Goal: Task Accomplishment & Management: Use online tool/utility

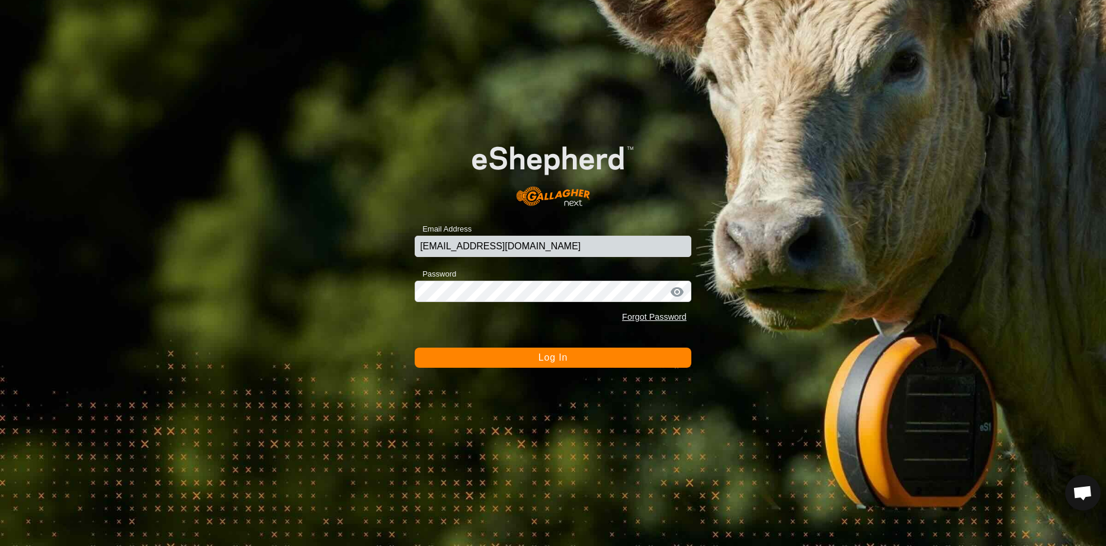
click at [526, 361] on button "Log In" at bounding box center [553, 358] width 277 height 20
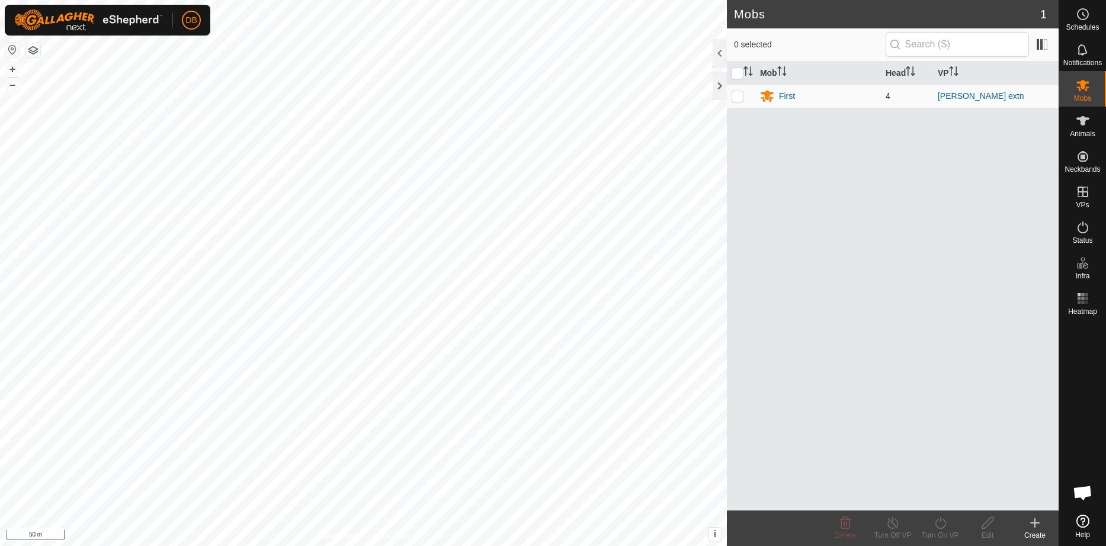
click at [738, 97] on p-checkbox at bounding box center [737, 95] width 12 height 9
checkbox input "true"
click at [738, 97] on p-checkbox at bounding box center [737, 95] width 12 height 9
checkbox input "false"
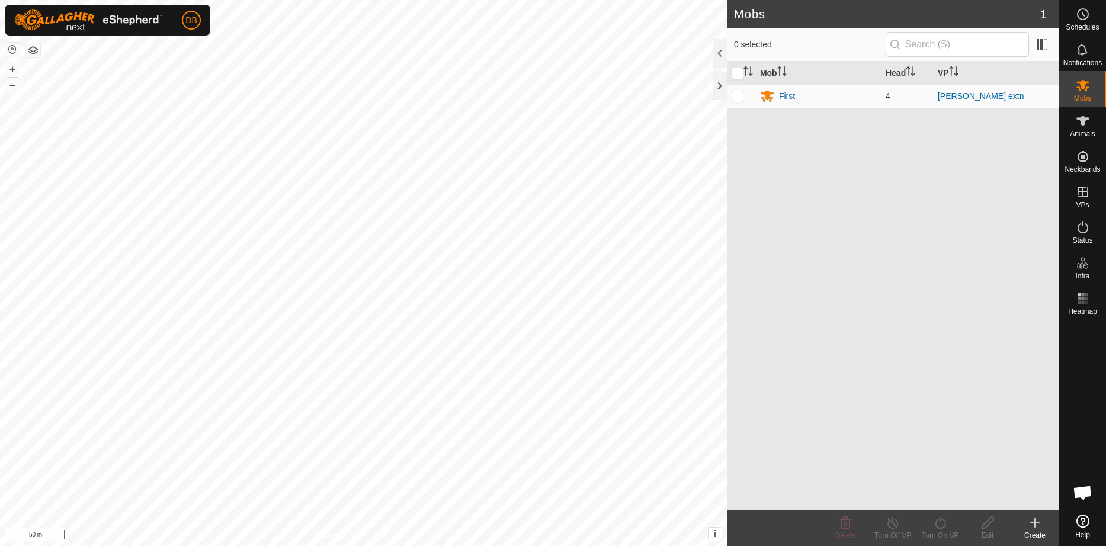
checkbox input "false"
click at [787, 96] on div "First" at bounding box center [787, 96] width 16 height 12
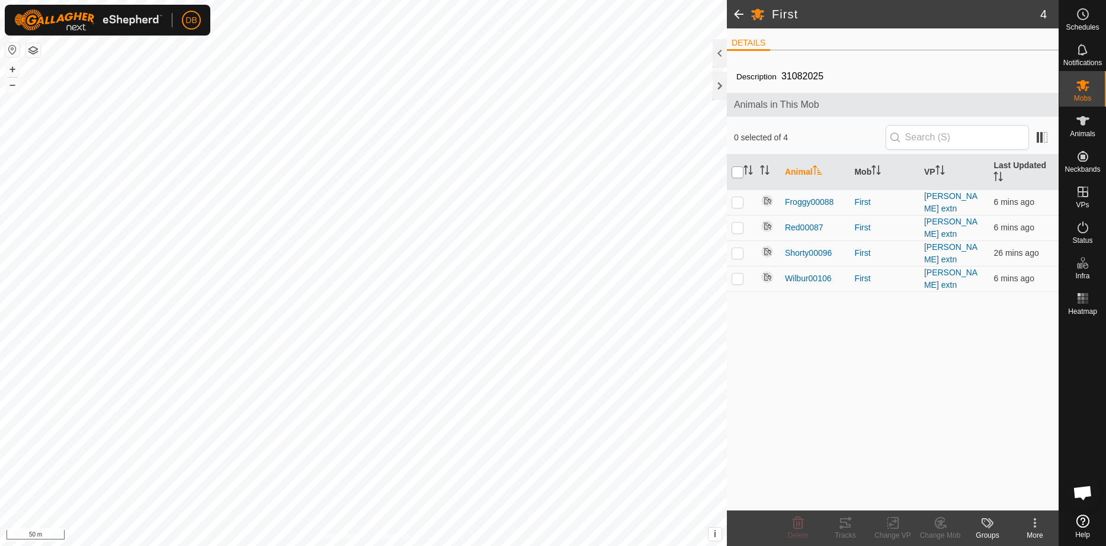
click at [740, 173] on input "checkbox" at bounding box center [737, 172] width 12 height 12
checkbox input "true"
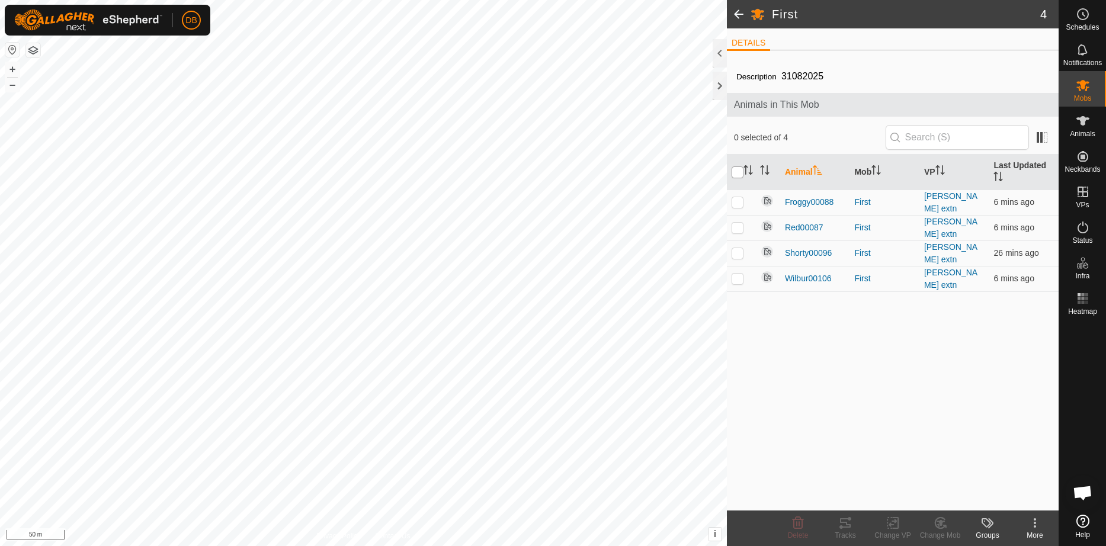
checkbox input "true"
click at [844, 528] on icon at bounding box center [845, 523] width 14 height 14
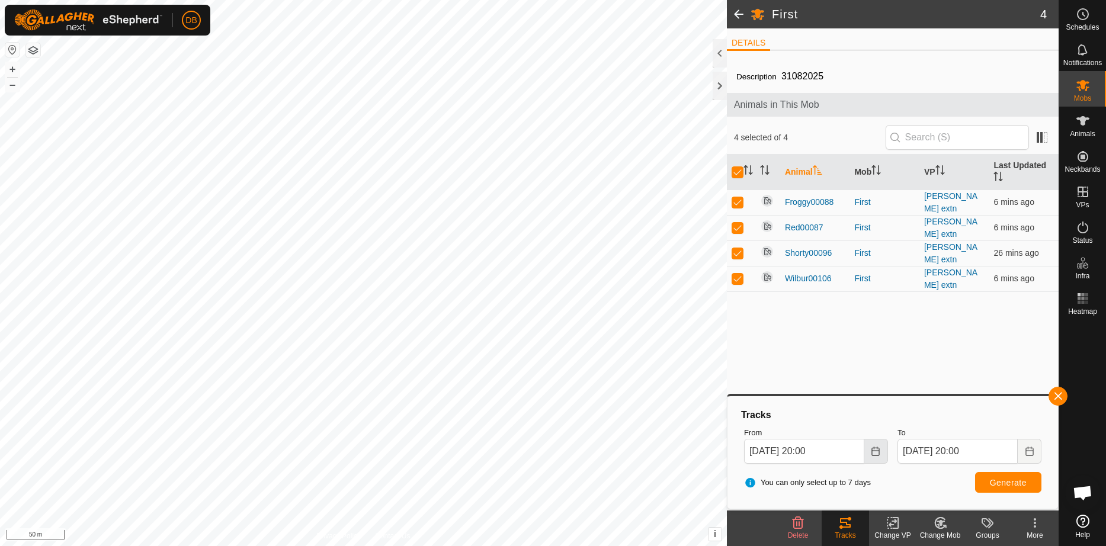
click at [875, 446] on button "Choose Date" at bounding box center [876, 451] width 24 height 25
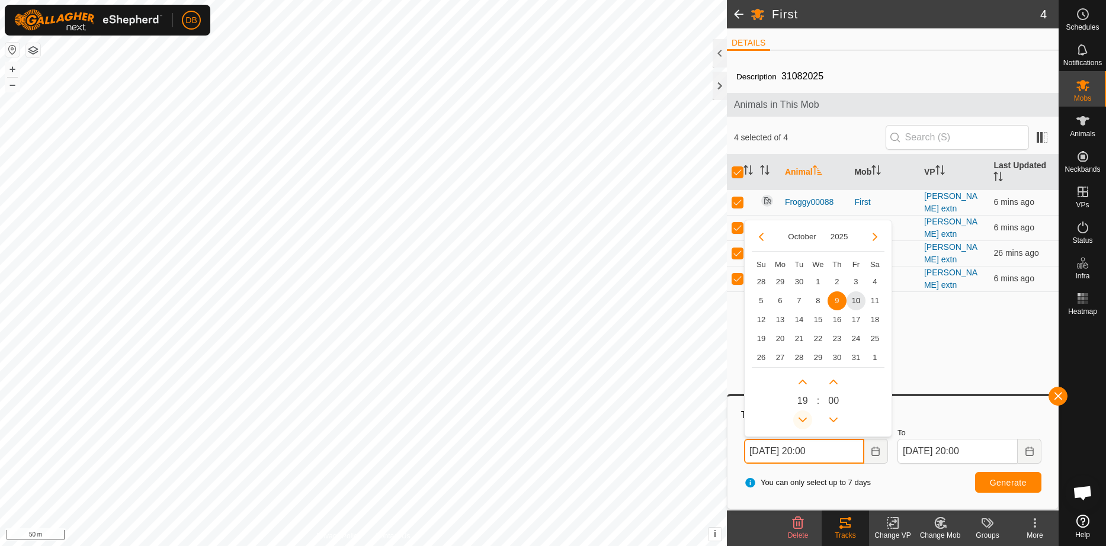
click at [802, 419] on button "Previous Hour" at bounding box center [802, 419] width 19 height 19
click at [802, 419] on span "Previous Hour" at bounding box center [802, 419] width 0 height 0
click at [802, 419] on button "Previous Hour" at bounding box center [802, 419] width 19 height 19
click at [856, 300] on span "10" at bounding box center [855, 300] width 19 height 19
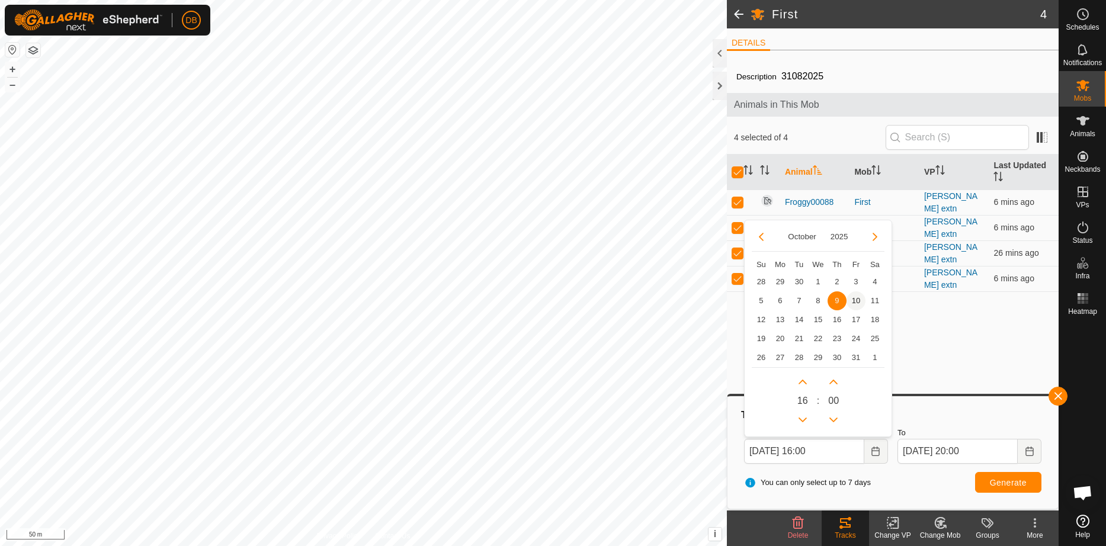
type input "10 Oct, 2025 16:00"
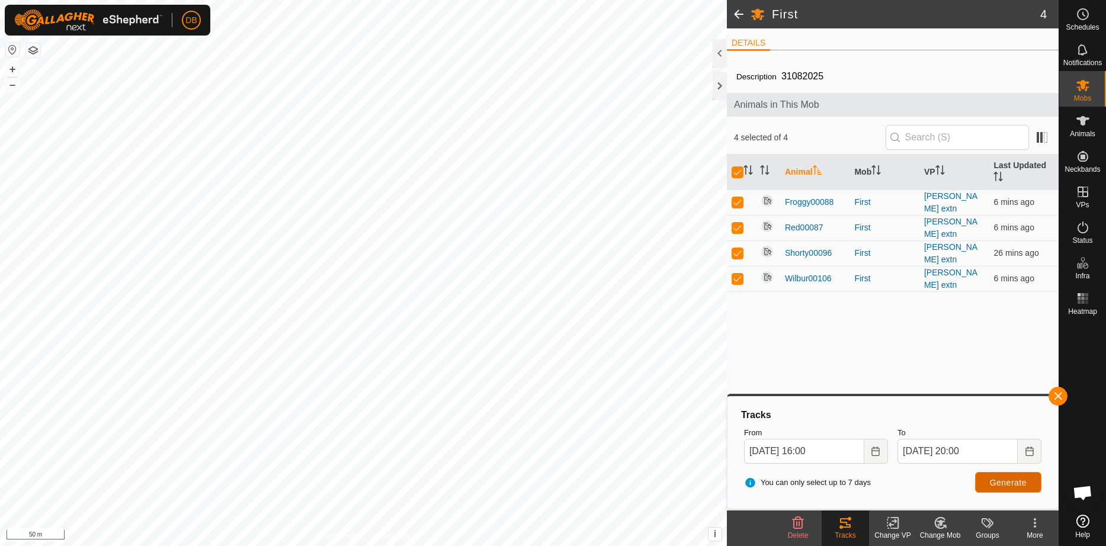
click at [1004, 480] on span "Generate" at bounding box center [1008, 482] width 37 height 9
click at [30, 50] on button "button" at bounding box center [33, 50] width 14 height 14
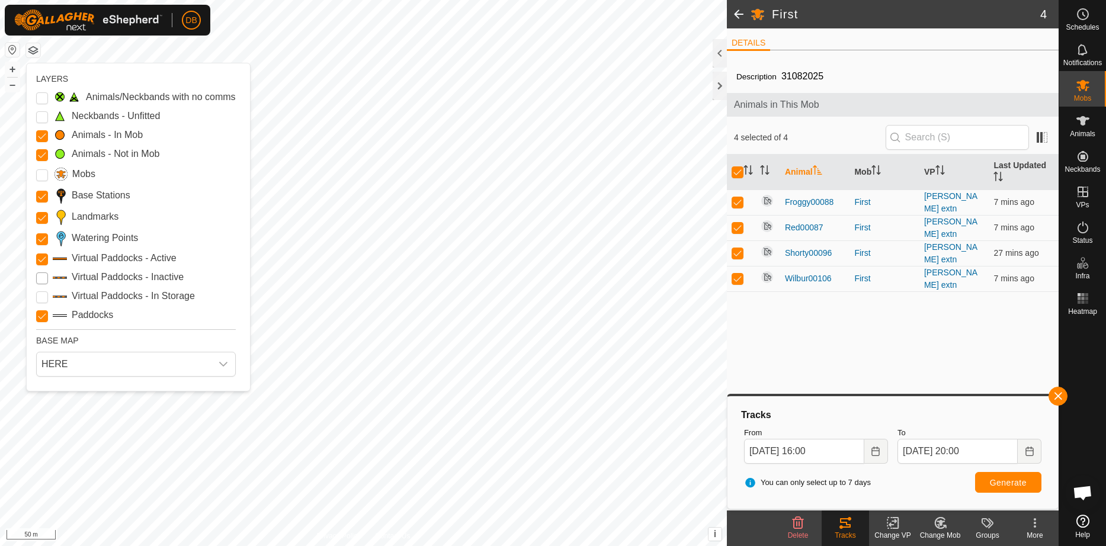
click at [41, 284] on Inactive "Virtual Paddocks - Inactive" at bounding box center [42, 278] width 12 height 12
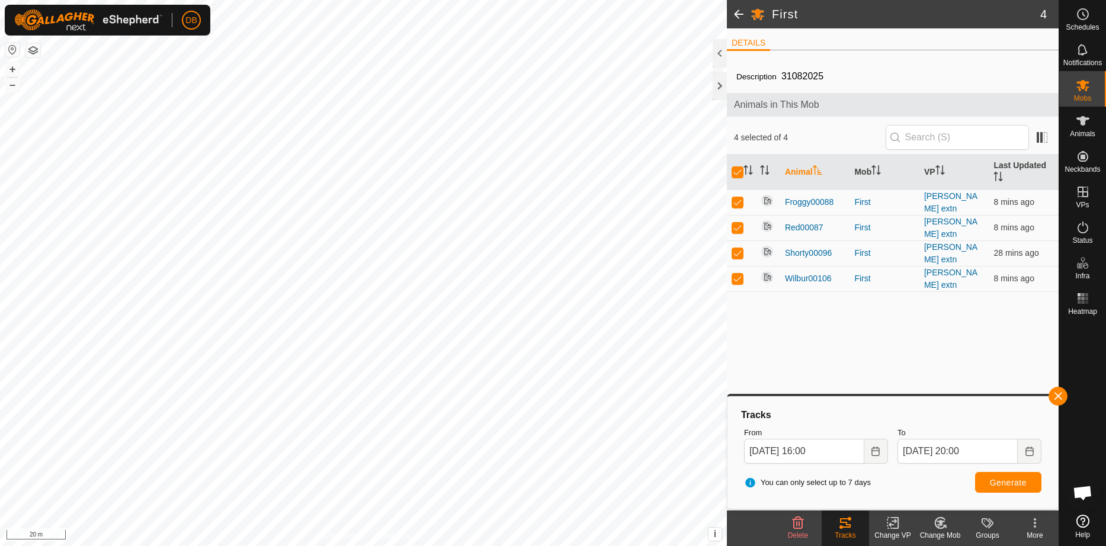
click at [37, 51] on button "button" at bounding box center [33, 50] width 14 height 14
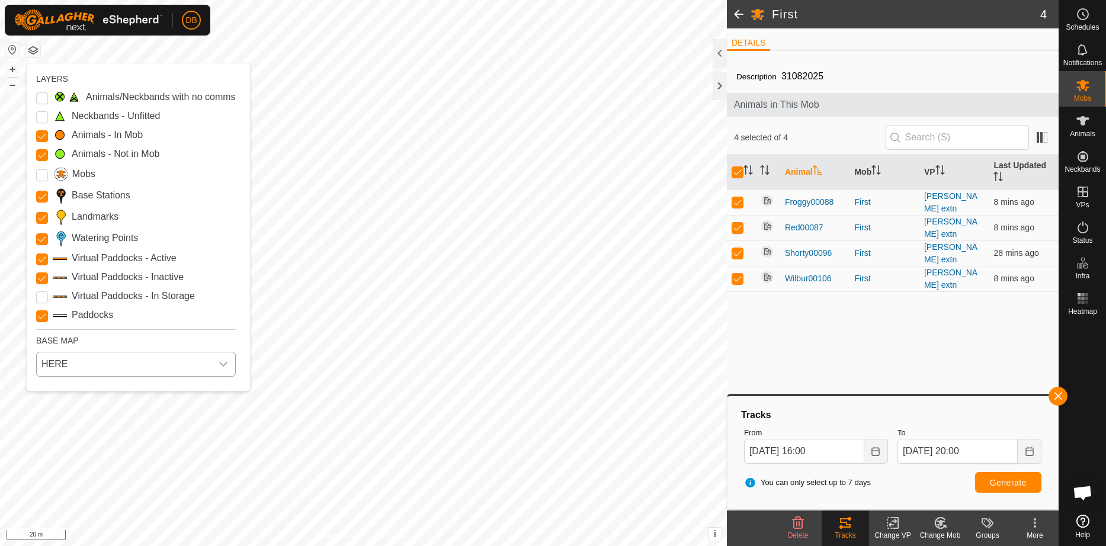
click at [54, 374] on span "HERE" at bounding box center [124, 364] width 175 height 24
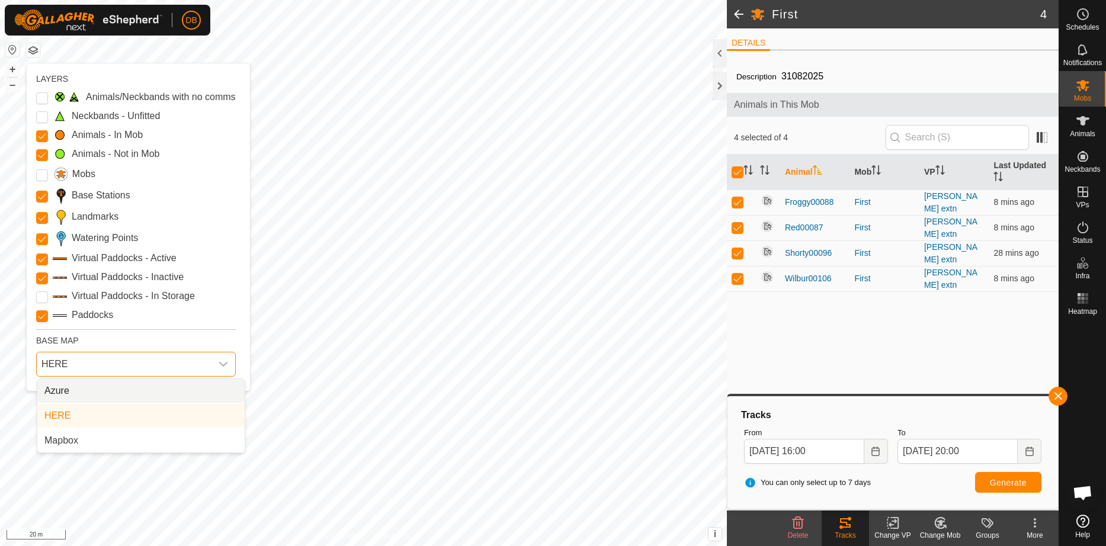
click at [59, 403] on li "Azure" at bounding box center [140, 391] width 207 height 24
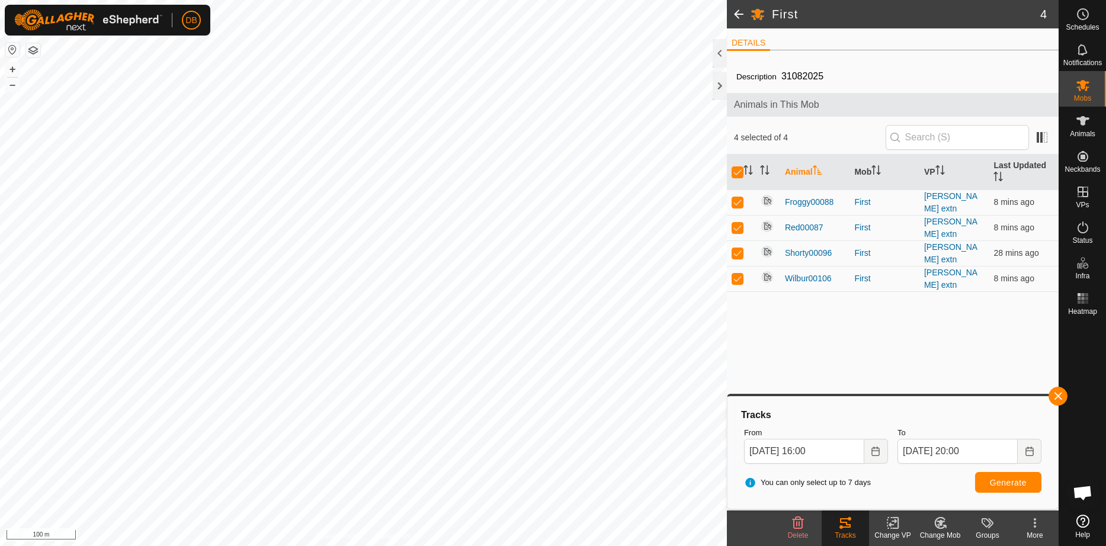
click at [36, 46] on button "button" at bounding box center [33, 50] width 14 height 14
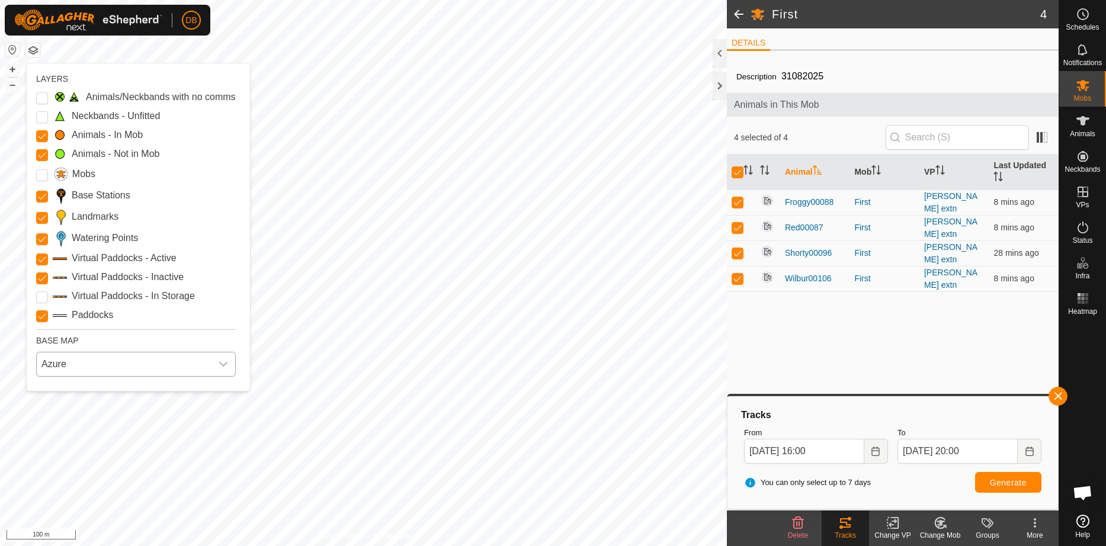
click at [78, 376] on span "Azure" at bounding box center [124, 364] width 175 height 24
click at [69, 448] on li "Mapbox" at bounding box center [140, 441] width 207 height 24
click at [228, 369] on icon "dropdown trigger" at bounding box center [223, 363] width 9 height 9
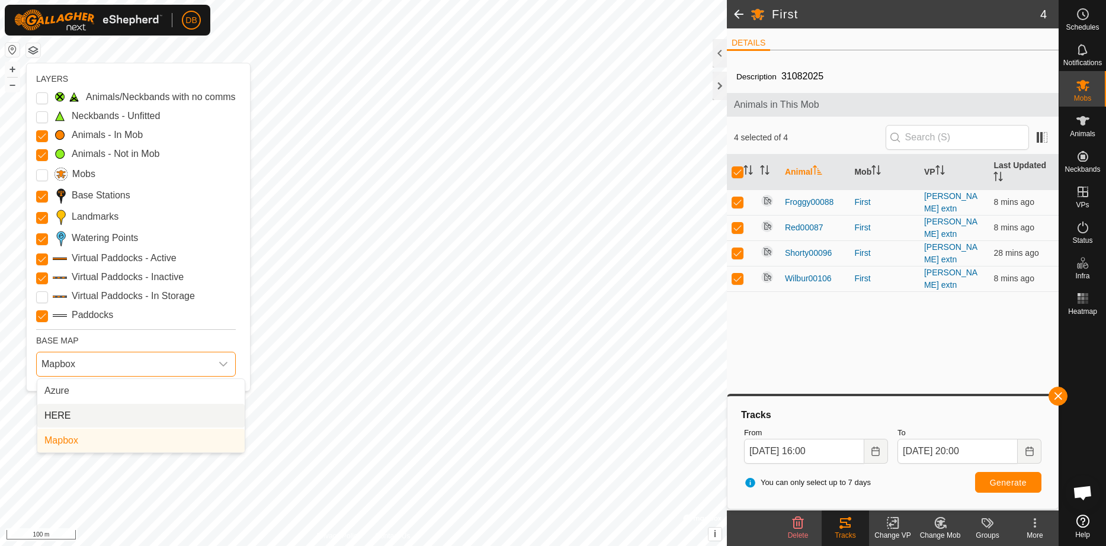
click at [63, 428] on li "HERE" at bounding box center [140, 416] width 207 height 24
click at [235, 376] on div "dropdown trigger" at bounding box center [223, 364] width 24 height 24
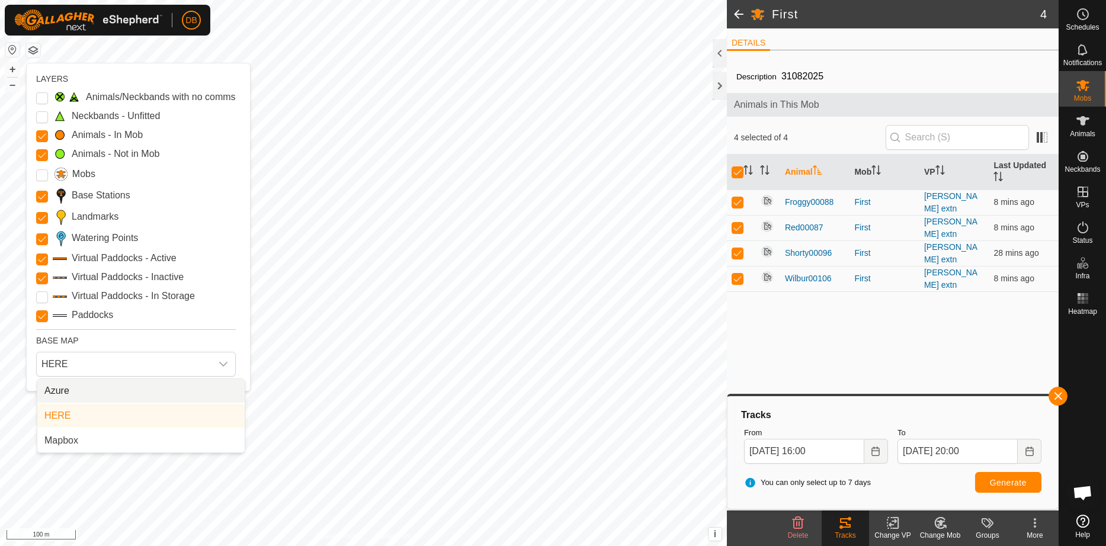
click at [62, 403] on li "Azure" at bounding box center [140, 391] width 207 height 24
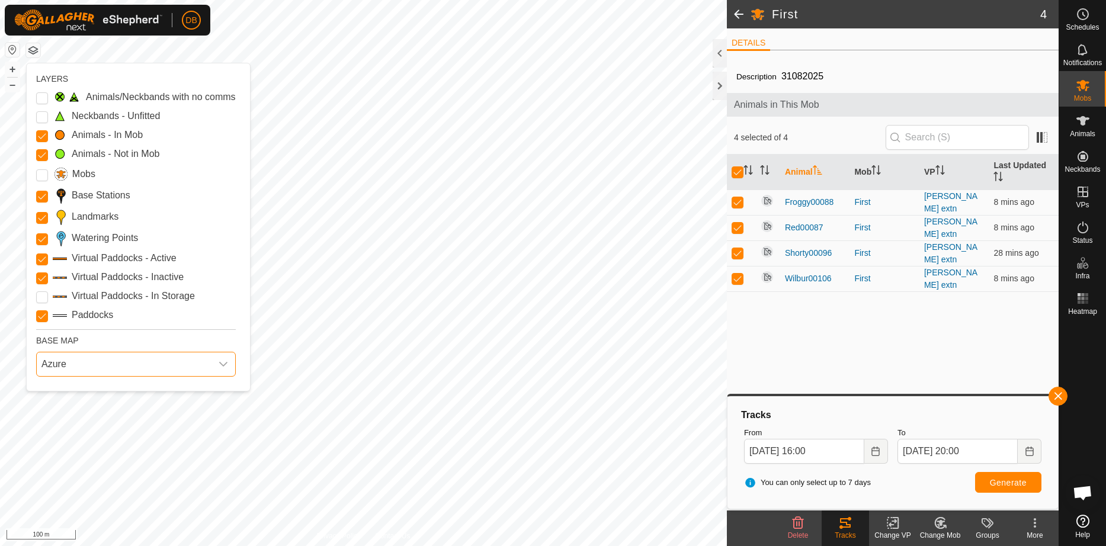
click at [67, 376] on span "Azure" at bounding box center [124, 364] width 175 height 24
click at [55, 428] on li "HERE" at bounding box center [140, 416] width 207 height 24
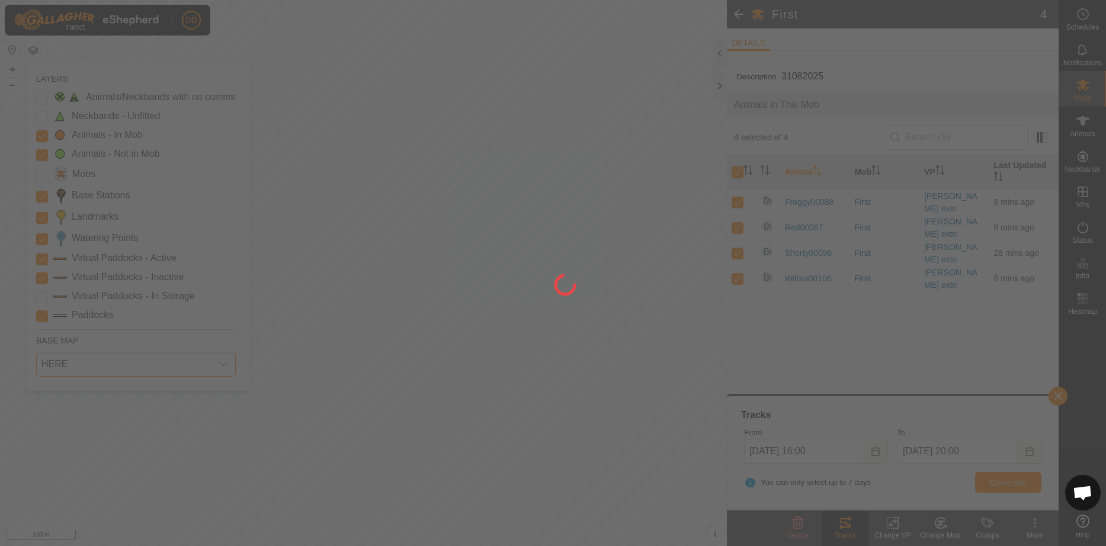
click at [55, 432] on div at bounding box center [553, 273] width 1106 height 546
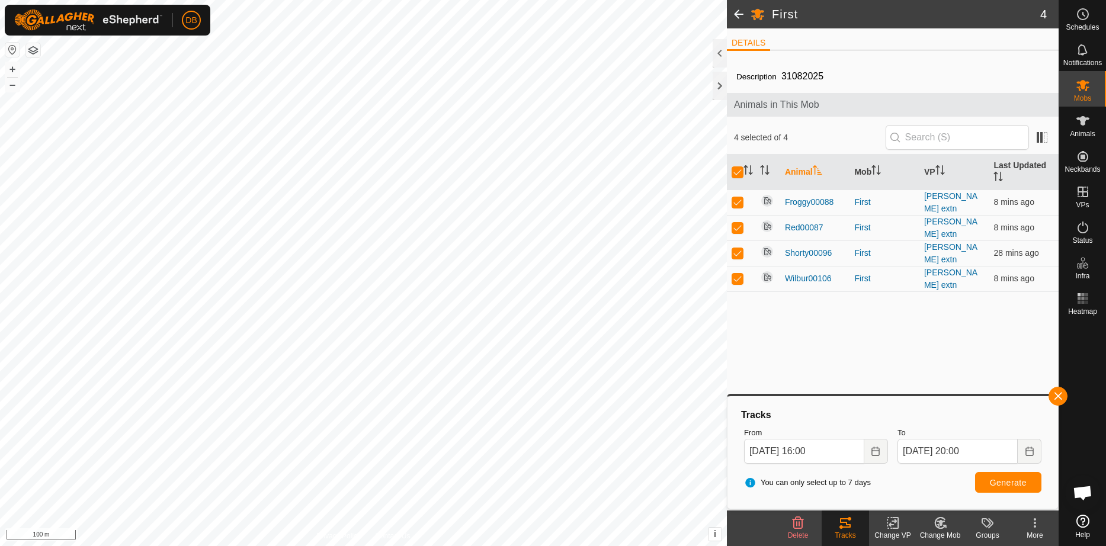
click at [31, 47] on button "button" at bounding box center [33, 50] width 14 height 14
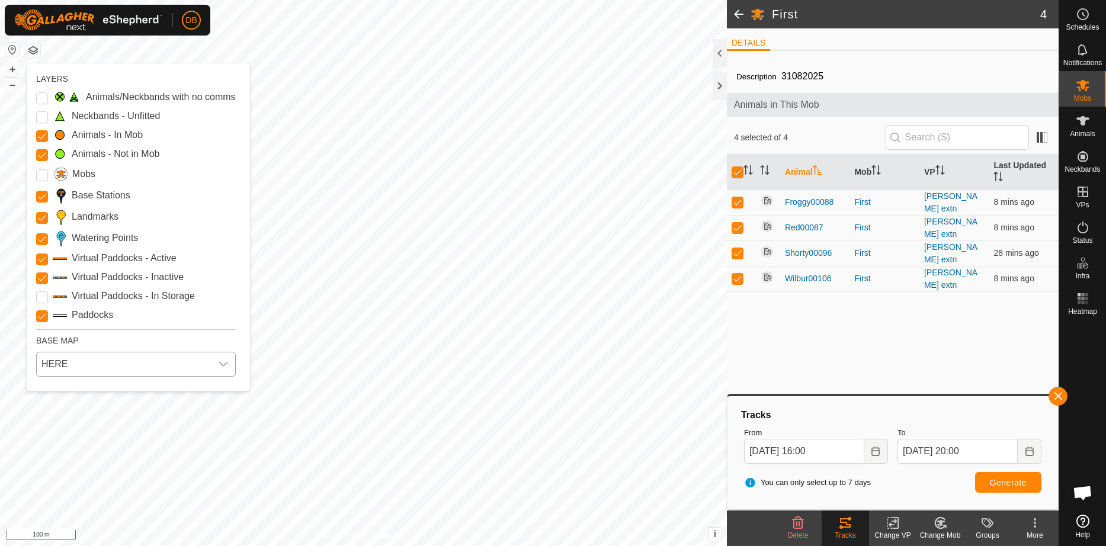
click at [41, 376] on span "HERE" at bounding box center [124, 364] width 175 height 24
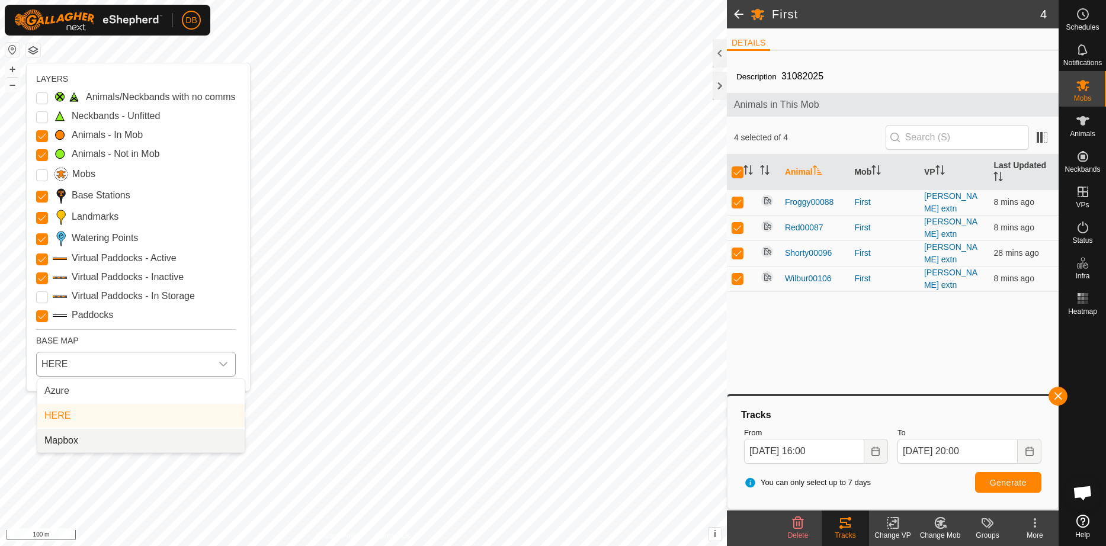
click at [168, 452] on li "Mapbox" at bounding box center [140, 441] width 207 height 24
